Goal: Find specific page/section: Locate a particular part of the current website

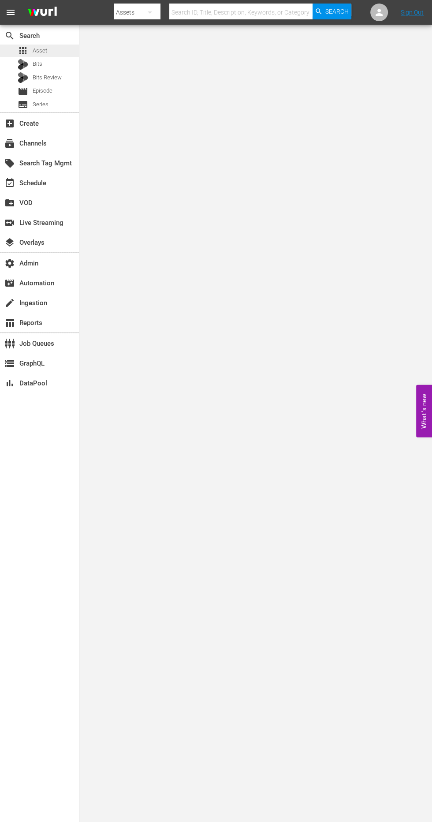
click at [22, 51] on span "apps" at bounding box center [23, 50] width 11 height 11
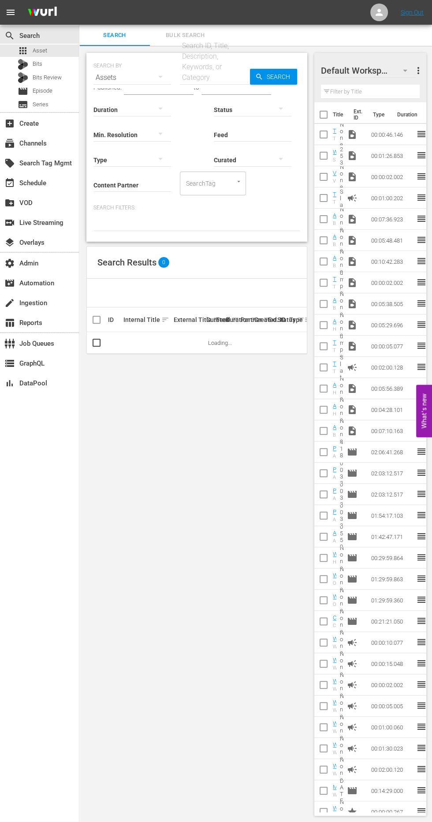
click at [119, 185] on input "Content Partner" at bounding box center [132, 186] width 78 height 32
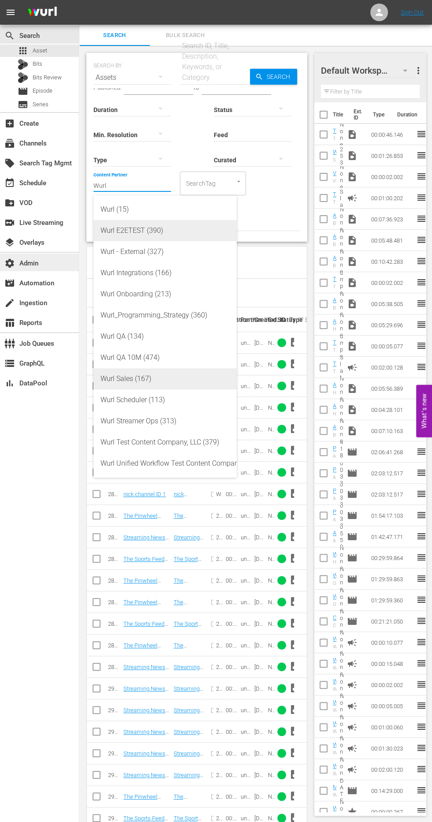
click at [113, 240] on div "Wurl E2ETEST (390)" at bounding box center [165, 230] width 129 height 21
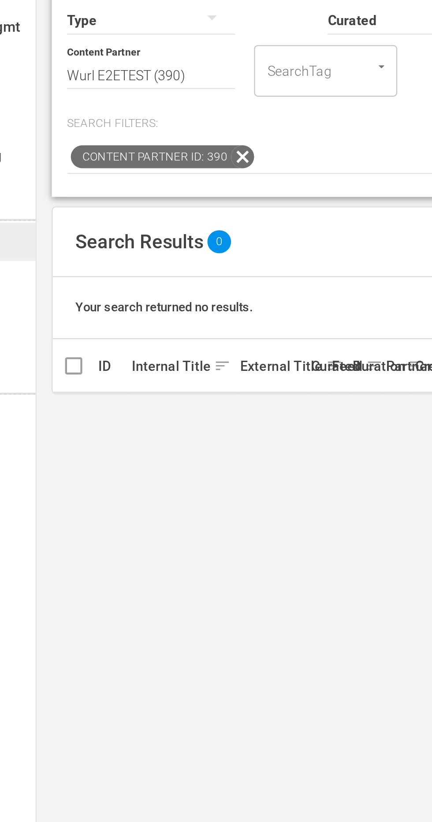
click at [167, 225] on span "Content Partner ID: 390" at bounding box center [132, 223] width 74 height 11
click at [175, 226] on icon at bounding box center [174, 222] width 11 height 11
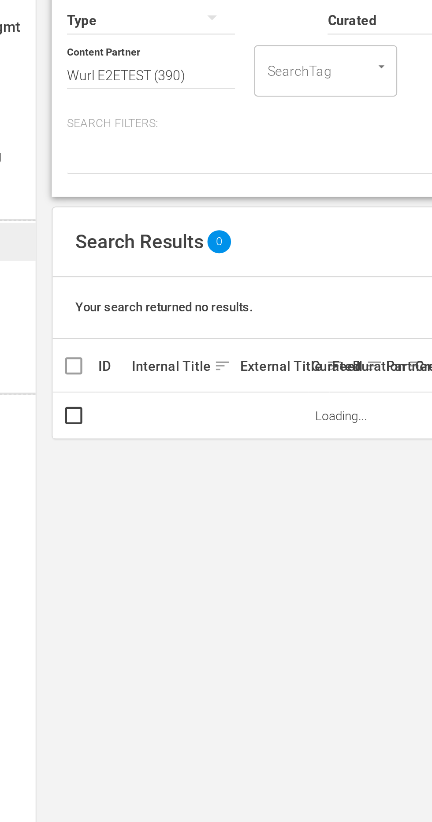
click at [167, 222] on div at bounding box center [196, 223] width 207 height 15
click at [151, 183] on input "Wurl E2ETEST (390)" at bounding box center [132, 186] width 78 height 32
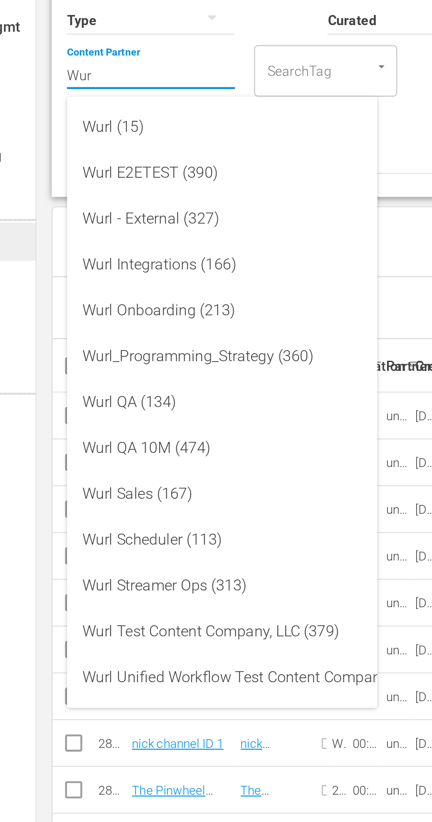
click at [112, 248] on div "Wurl - External (327)" at bounding box center [165, 251] width 129 height 21
type input "Wurl - External (327)"
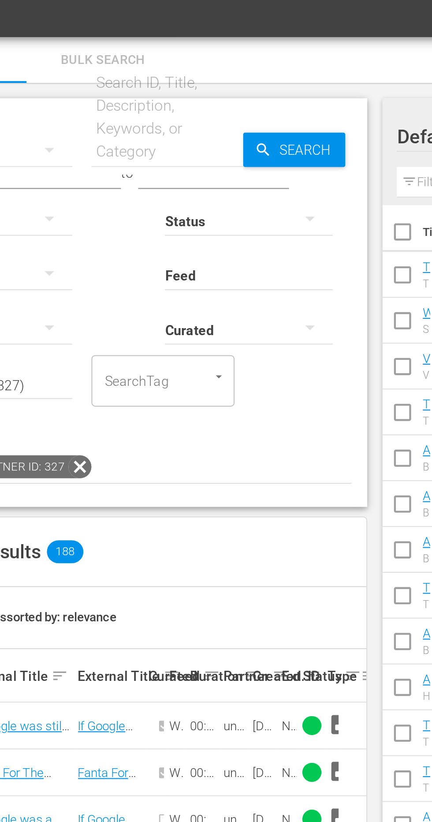
click at [245, 108] on div at bounding box center [253, 109] width 78 height 25
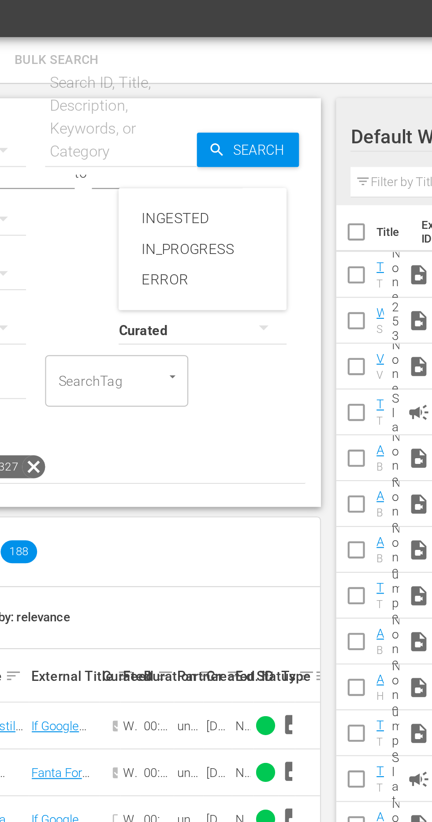
click at [232, 137] on div "ERROR" at bounding box center [253, 137] width 78 height 14
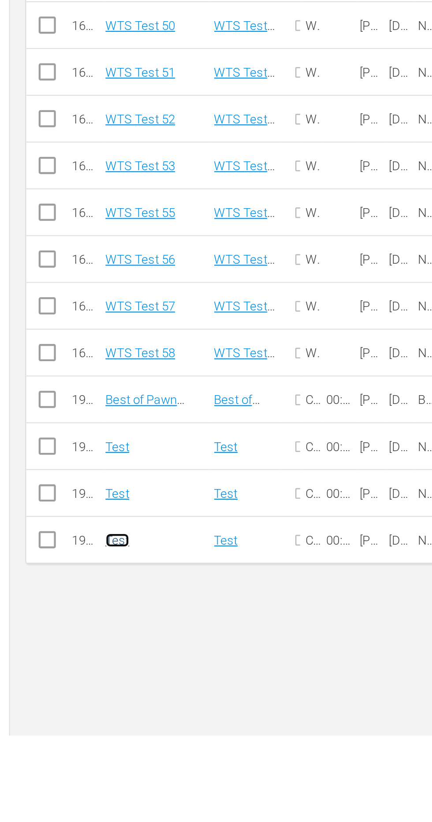
click at [127, 728] on link "Test" at bounding box center [128, 731] width 11 height 7
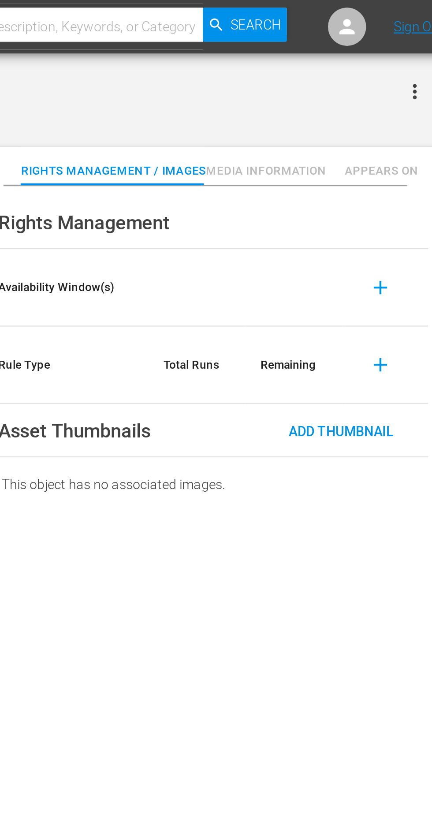
click at [332, 79] on span "Media Information" at bounding box center [342, 79] width 56 height 9
